Goal: Check status: Check status

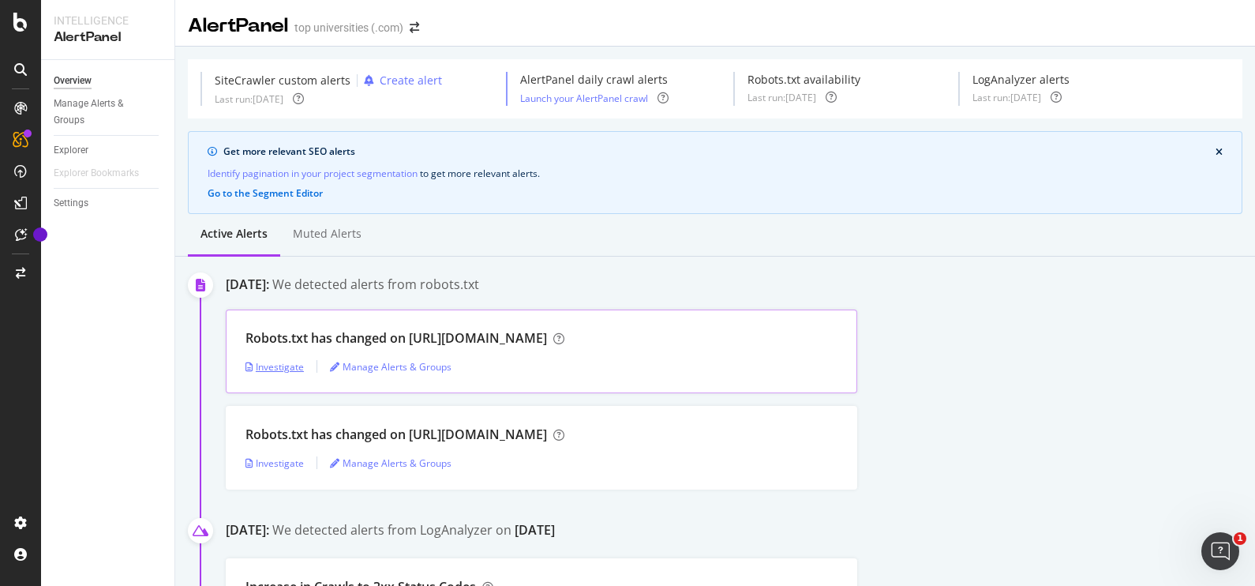
click at [282, 354] on div "Investigate" at bounding box center [274, 366] width 58 height 24
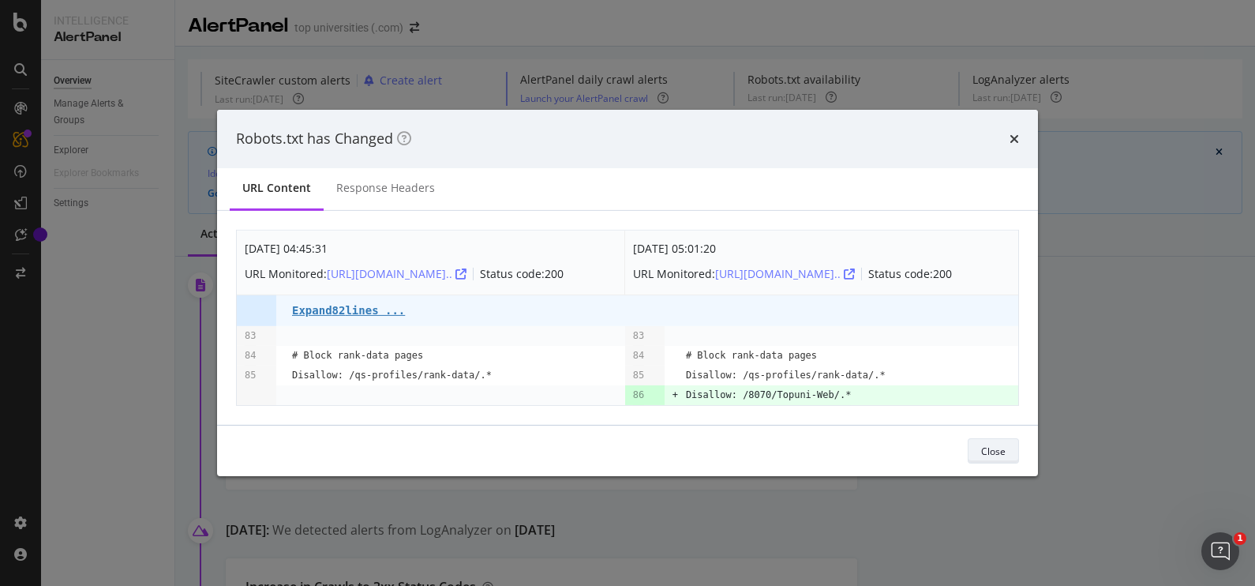
click at [991, 446] on div "Close" at bounding box center [993, 451] width 24 height 22
